Goal: Transaction & Acquisition: Purchase product/service

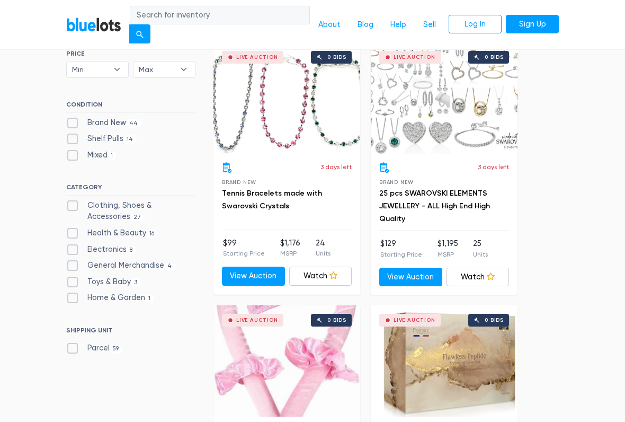
scroll to position [303, 0]
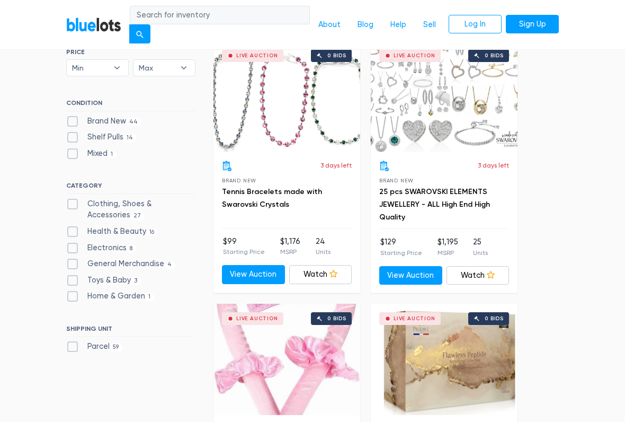
click at [72, 136] on label "Shelf Pulls 14" at bounding box center [101, 137] width 70 height 12
click at [72, 136] on Pulls"] "Shelf Pulls 14" at bounding box center [69, 134] width 7 height 7
checkbox Pulls"] "true"
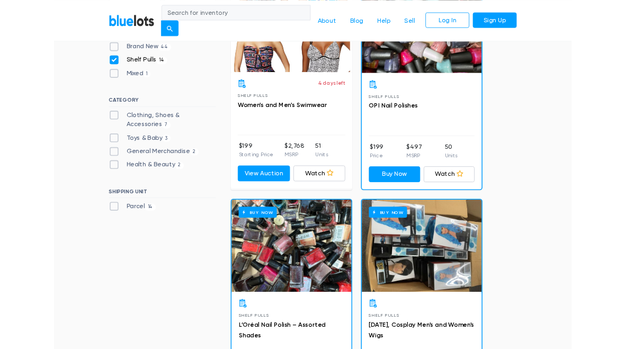
scroll to position [362, 0]
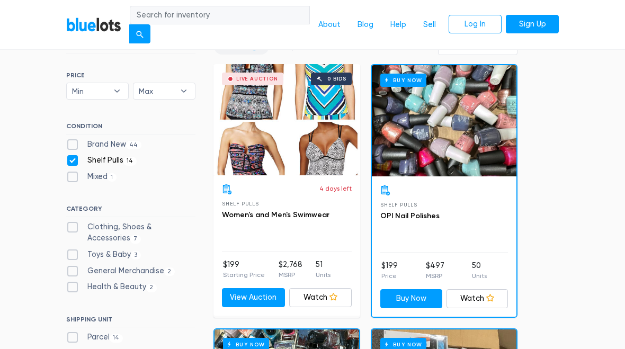
click at [461, 120] on div "Buy Now" at bounding box center [444, 121] width 145 height 111
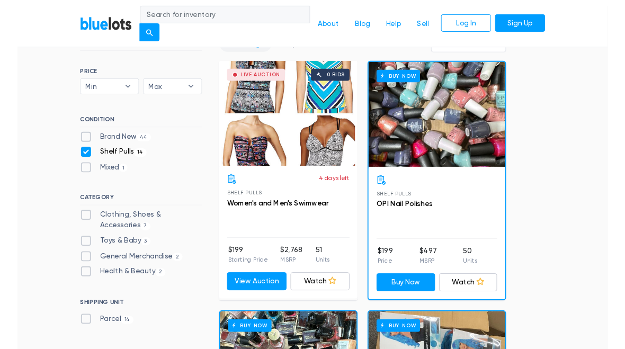
scroll to position [288, 0]
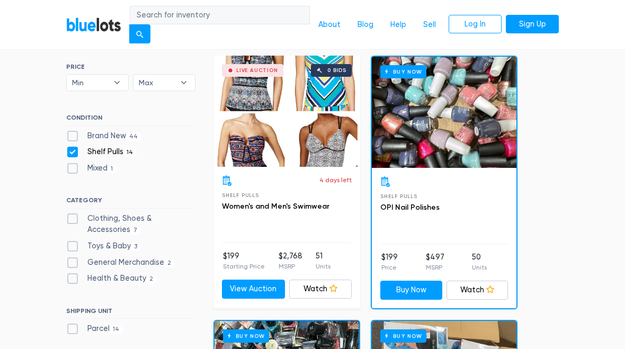
click at [70, 134] on label "Brand New 44" at bounding box center [103, 136] width 75 height 12
click at [70, 134] on New"] "Brand New 44" at bounding box center [69, 133] width 7 height 7
checkbox New"] "true"
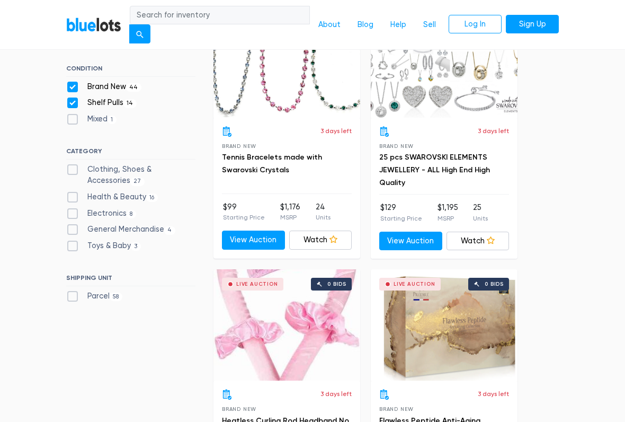
scroll to position [338, 0]
click at [76, 208] on label "Electronics 8" at bounding box center [101, 214] width 70 height 12
click at [73, 208] on input "Electronics 8" at bounding box center [69, 211] width 7 height 7
checkbox input "true"
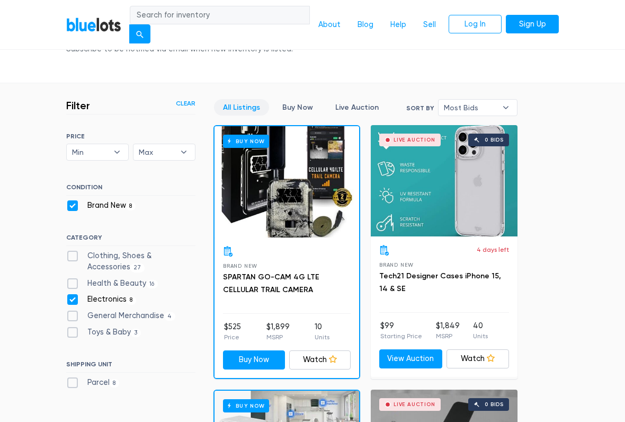
scroll to position [220, 0]
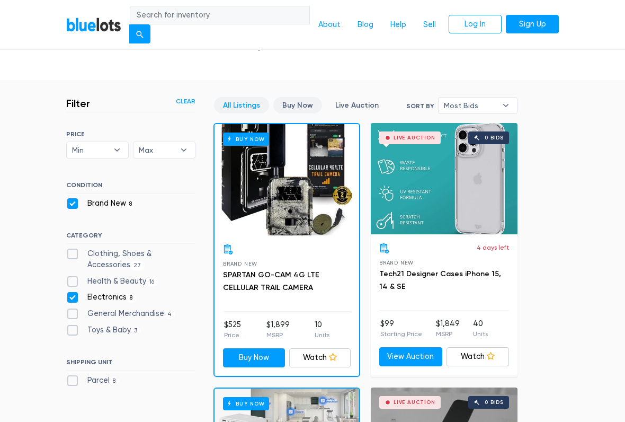
click at [299, 99] on link "Buy Now" at bounding box center [297, 106] width 49 height 16
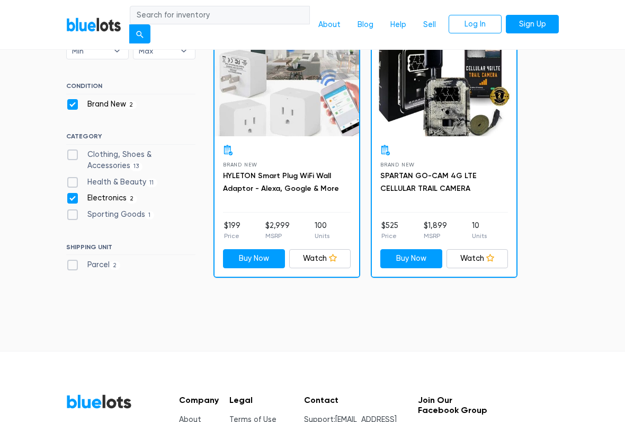
scroll to position [320, 0]
click at [78, 176] on label "Health & Beauty 11" at bounding box center [111, 182] width 91 height 12
click at [73, 176] on Beauty"] "Health & Beauty 11" at bounding box center [69, 179] width 7 height 7
checkbox Beauty"] "true"
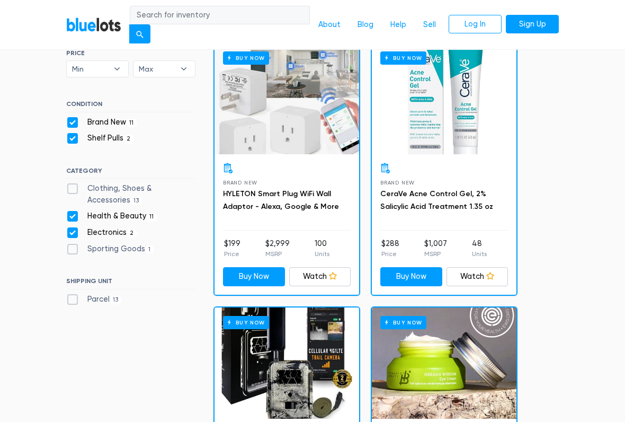
scroll to position [302, 0]
click at [69, 245] on label "Sporting Goods 1" at bounding box center [110, 249] width 88 height 12
click at [69, 245] on Goods"] "Sporting Goods 1" at bounding box center [69, 246] width 7 height 7
checkbox Goods"] "true"
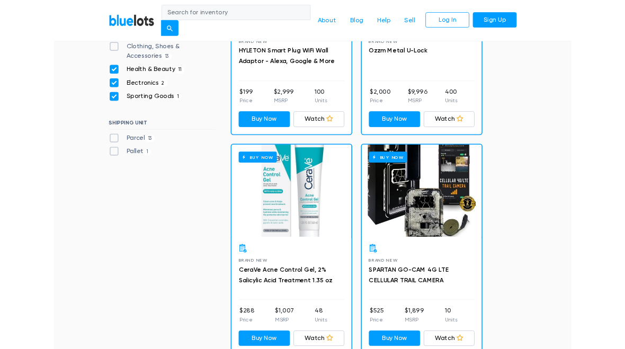
scroll to position [435, 0]
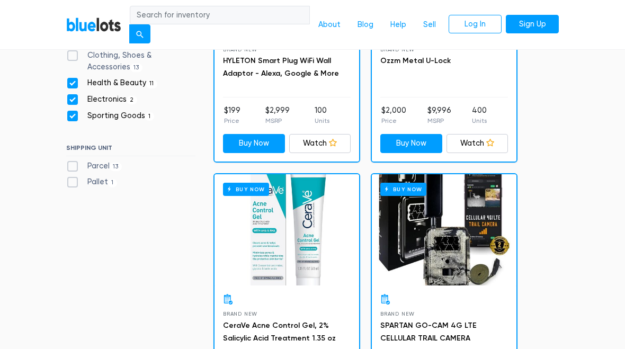
click at [75, 179] on label "Pallet 1" at bounding box center [91, 182] width 51 height 12
click at [73, 179] on input "Pallet 1" at bounding box center [69, 179] width 7 height 7
checkbox input "true"
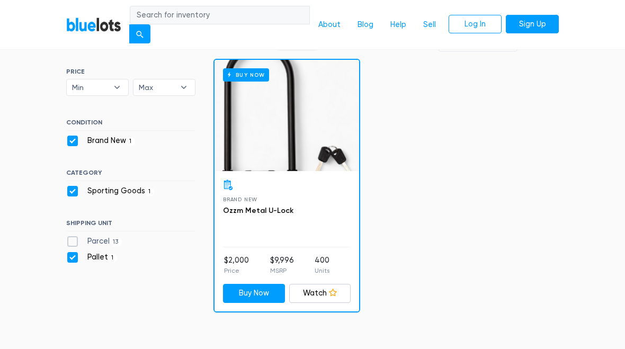
scroll to position [283, 0]
click at [231, 132] on div "Buy Now" at bounding box center [287, 115] width 145 height 111
click at [75, 240] on label "Parcel 13" at bounding box center [94, 242] width 56 height 12
click at [73, 240] on input "Parcel 13" at bounding box center [69, 239] width 7 height 7
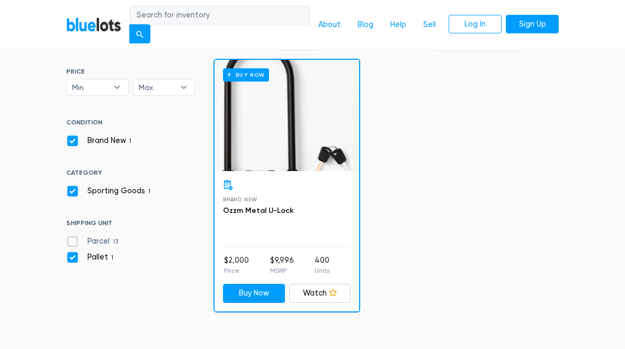
checkbox input "true"
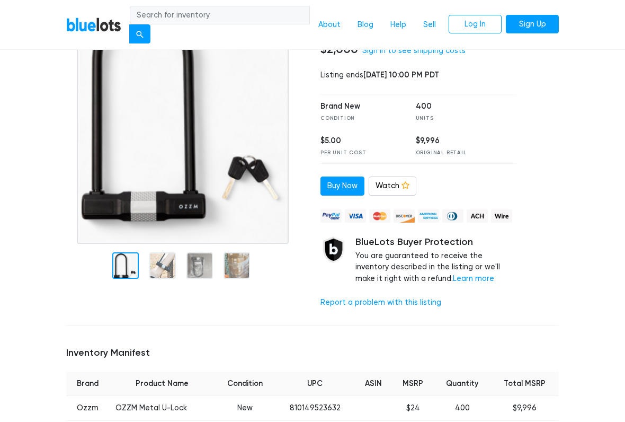
scroll to position [144, 0]
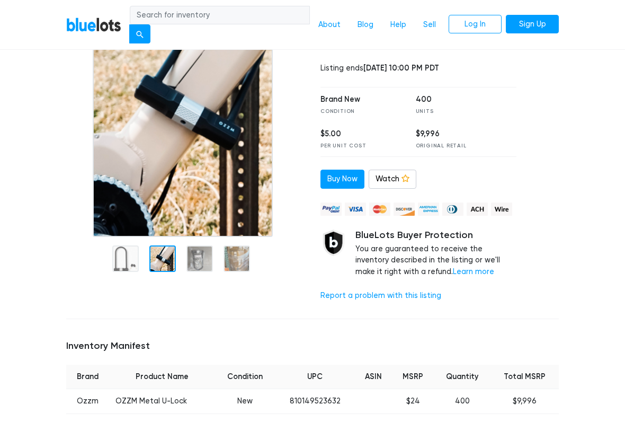
click at [152, 267] on div at bounding box center [162, 258] width 26 height 26
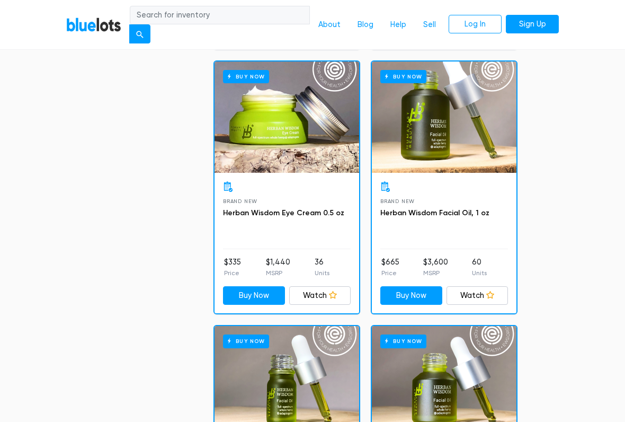
scroll to position [812, 0]
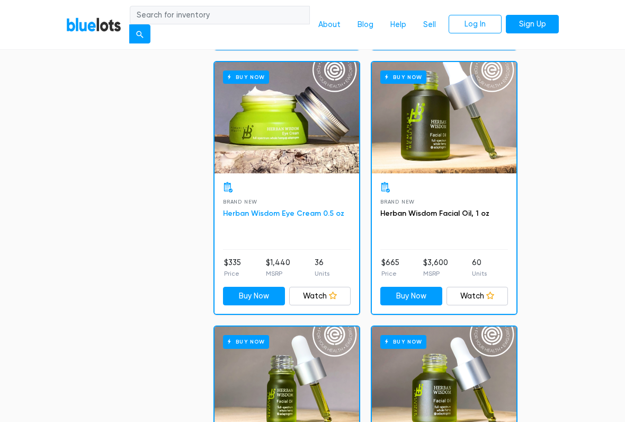
click at [250, 214] on link "Herban Wisdom Eye Cream 0.5 oz" at bounding box center [283, 213] width 121 height 9
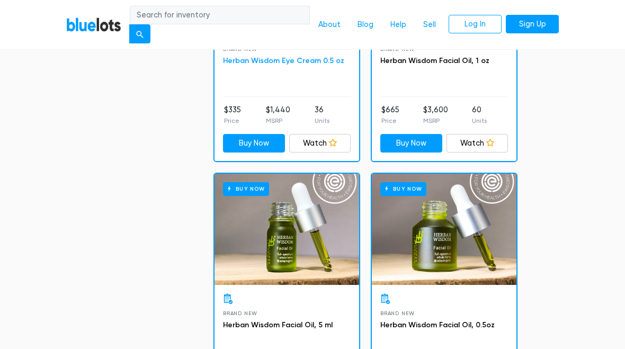
scroll to position [963, 0]
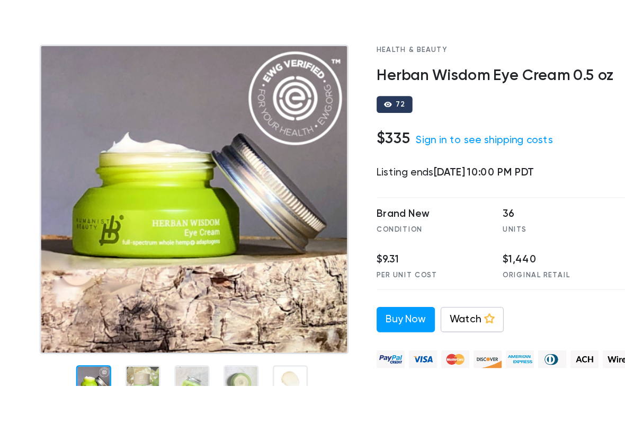
scroll to position [40, 0]
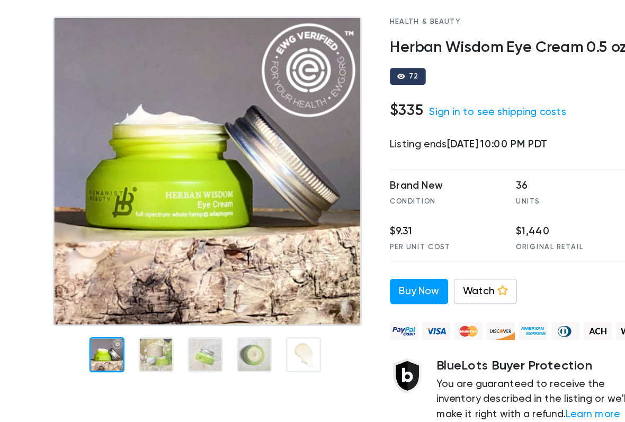
click at [131, 318] on div at bounding box center [144, 331] width 26 height 26
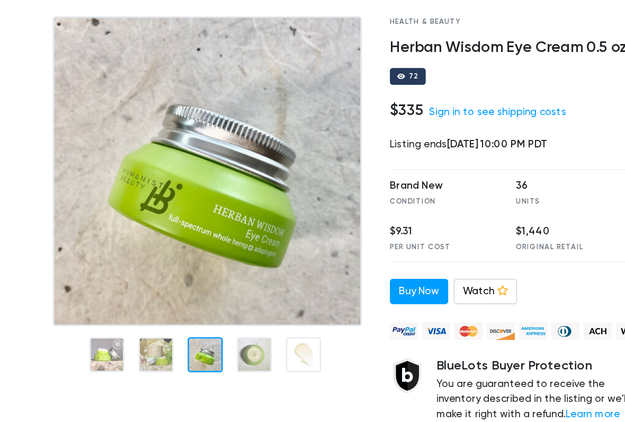
click at [168, 318] on div at bounding box center [181, 331] width 26 height 26
click at [205, 318] on div at bounding box center [218, 331] width 26 height 26
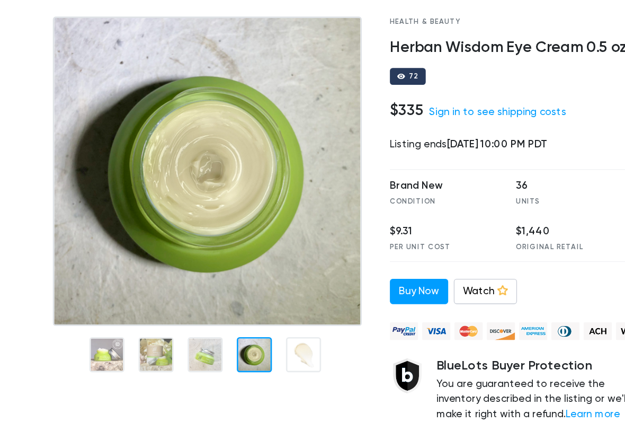
click at [242, 318] on div at bounding box center [255, 331] width 26 height 26
